Goal: Task Accomplishment & Management: Use online tool/utility

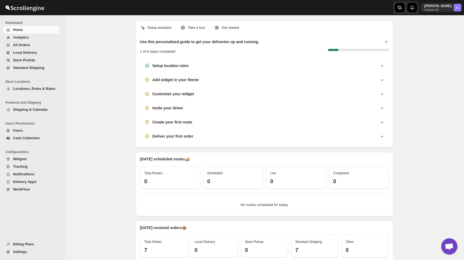
click at [44, 108] on span "Shipping & Calendar" at bounding box center [30, 109] width 35 height 4
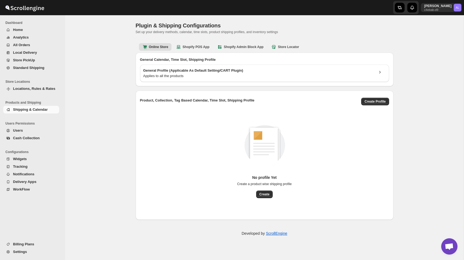
click at [40, 157] on span "Widgets" at bounding box center [35, 158] width 45 height 5
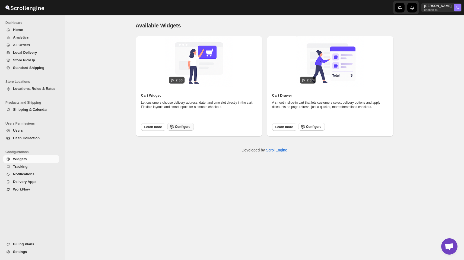
click at [184, 128] on span "Configure" at bounding box center [182, 126] width 15 height 4
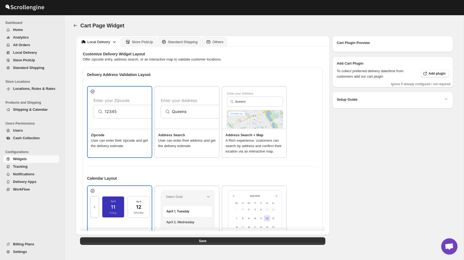
type textarea "Enter Your Zip Code"
type textarea "ZIP Code"
type textarea "Check"
type textarea "Search Address"
type textarea "Type address to search"
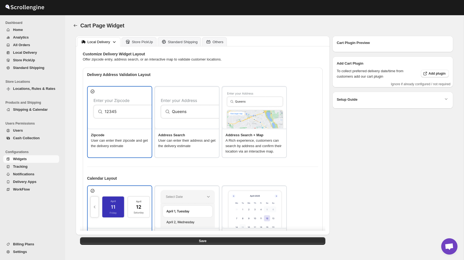
type textarea "Service not available."
type textarea "Select a date."
type textarea "Select preferred time slot."
type textarea "Below items are not available for Local Delivery"
type textarea "Change delivery method or remove these products to continue"
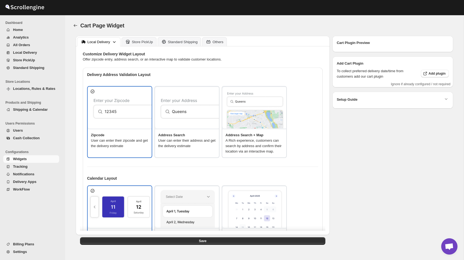
type textarea "Below items are out of stock"
type textarea "Please remove out of stock product from cart to continue."
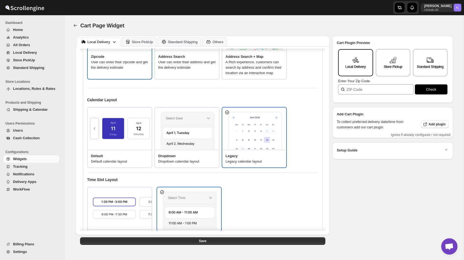
click at [148, 167] on div "Default Default calendar layout" at bounding box center [120, 159] width 64 height 18
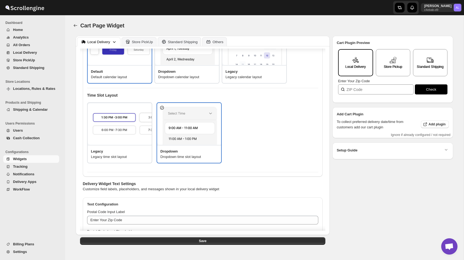
scroll to position [178, 0]
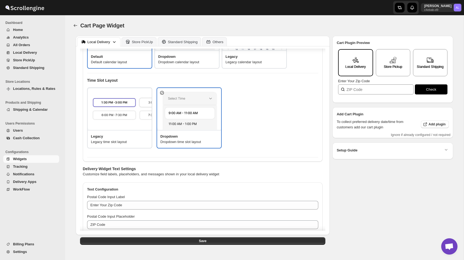
click at [133, 139] on h3 "Legacy" at bounding box center [119, 136] width 57 height 5
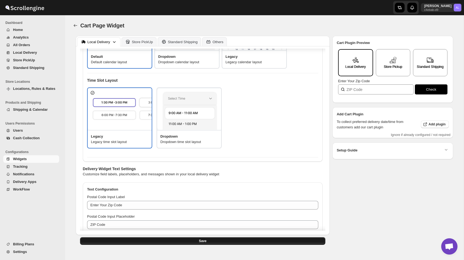
click at [208, 241] on button "Save" at bounding box center [202, 241] width 245 height 8
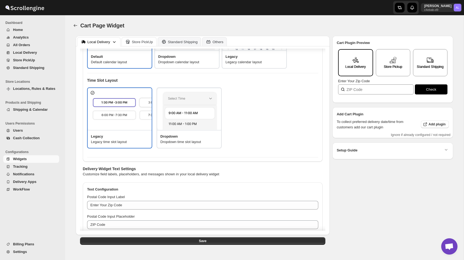
click at [144, 41] on div "Store PickUp" at bounding box center [142, 42] width 21 height 4
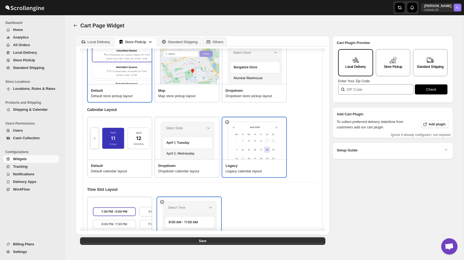
click at [123, 142] on img at bounding box center [120, 138] width 65 height 41
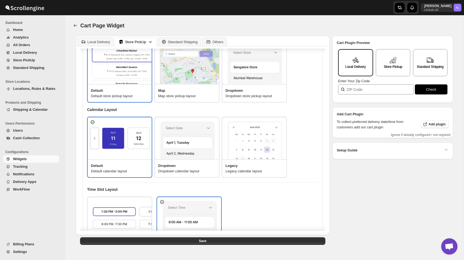
scroll to position [176, 0]
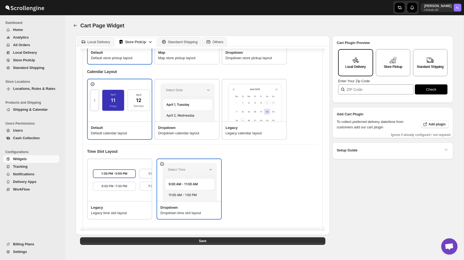
click at [127, 171] on img at bounding box center [120, 179] width 65 height 41
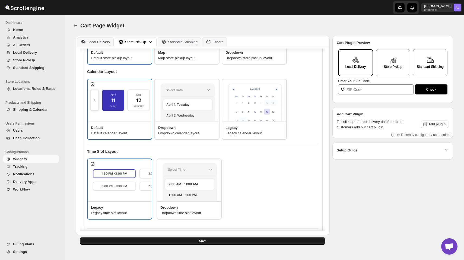
click at [212, 239] on button "Save" at bounding box center [202, 241] width 245 height 8
